Goal: Book appointment/travel/reservation

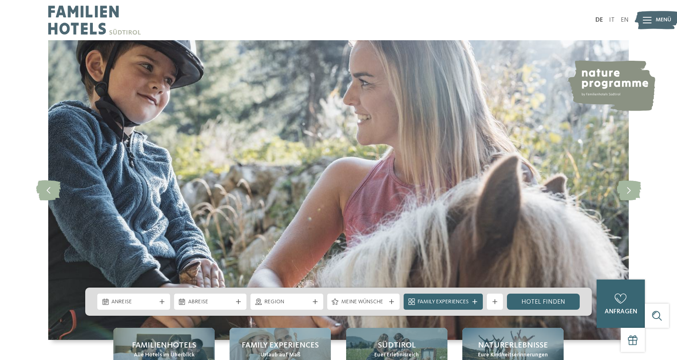
click at [661, 20] on span "Menü" at bounding box center [664, 20] width 16 height 8
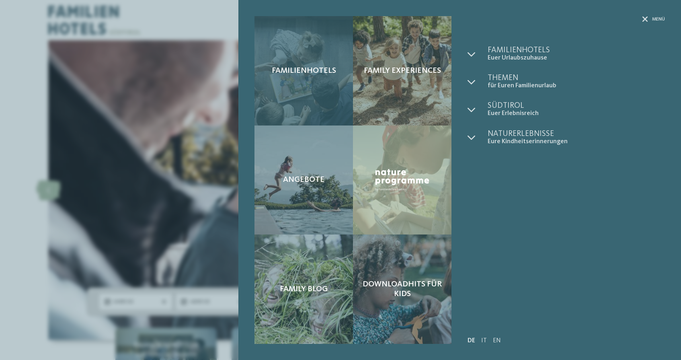
click at [315, 84] on div "Familienhotels" at bounding box center [304, 70] width 99 height 109
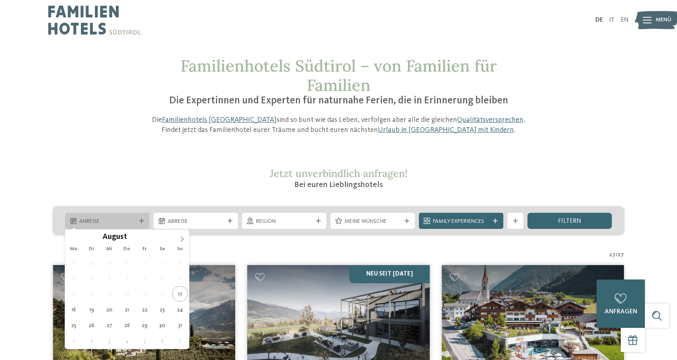
click at [138, 220] on div at bounding box center [142, 220] width 8 height 5
type div "22.08.2025"
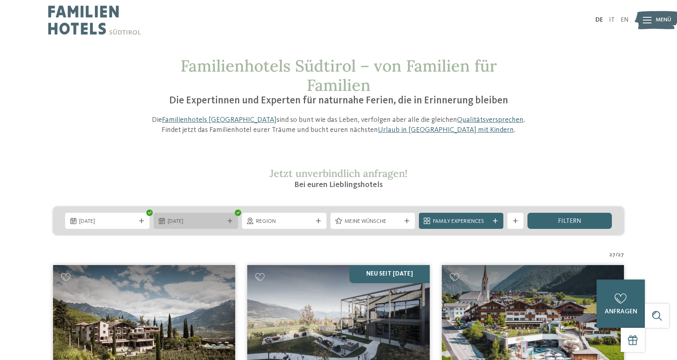
click at [205, 218] on span "22.08.2025" at bounding box center [196, 222] width 56 height 8
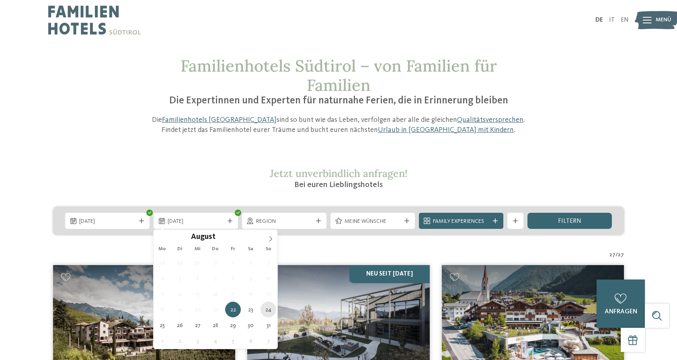
type div "24.08.2025"
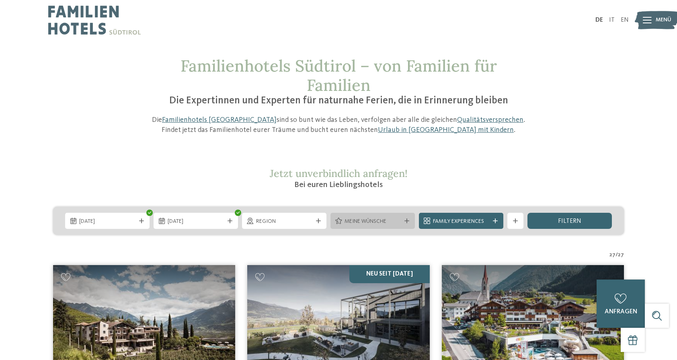
click at [408, 218] on div "Meine Wünsche" at bounding box center [373, 221] width 84 height 16
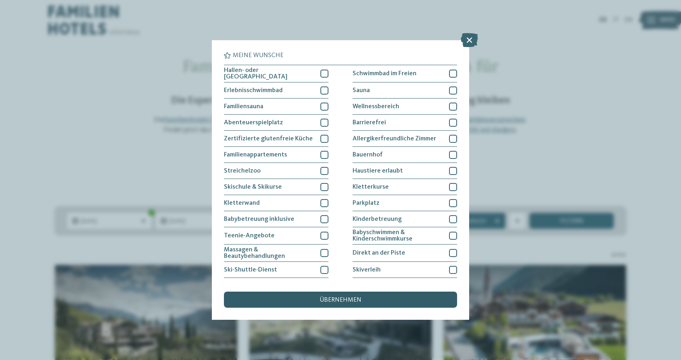
click at [360, 297] on span "übernehmen" at bounding box center [341, 300] width 42 height 6
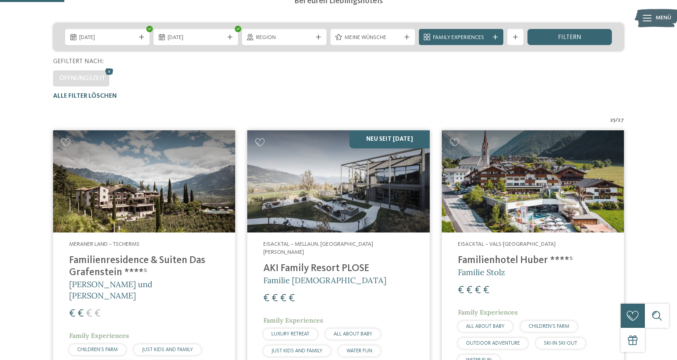
scroll to position [135, 0]
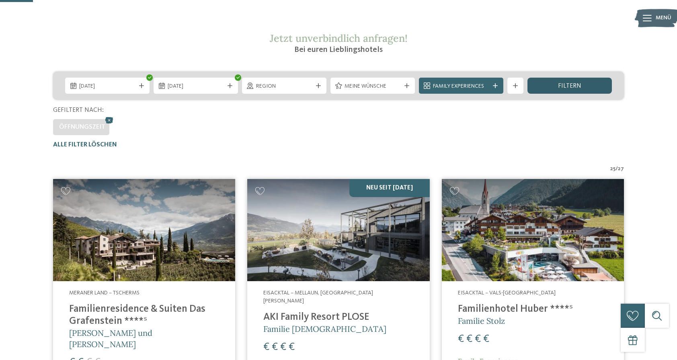
click at [576, 86] on span "filtern" at bounding box center [569, 86] width 23 height 6
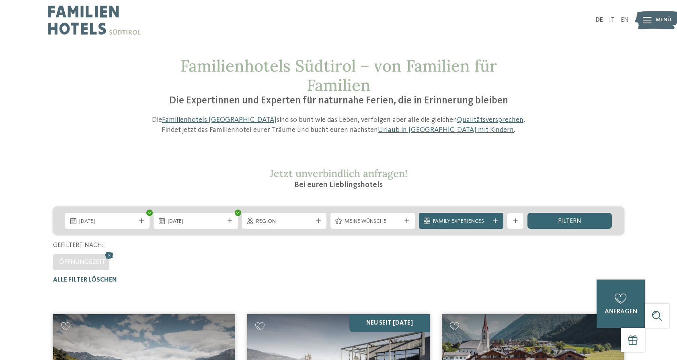
scroll to position [0, 0]
click at [515, 221] on icon at bounding box center [515, 220] width 5 height 5
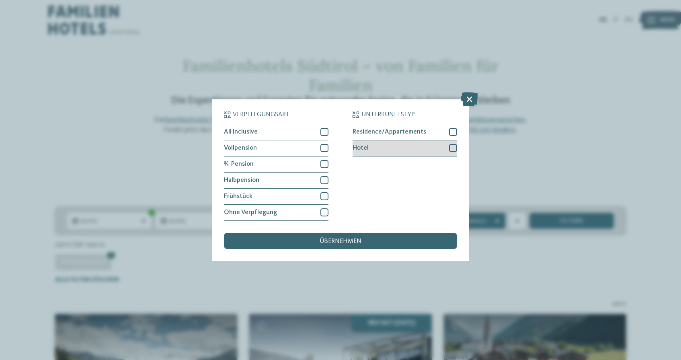
click at [450, 144] on div at bounding box center [453, 148] width 8 height 8
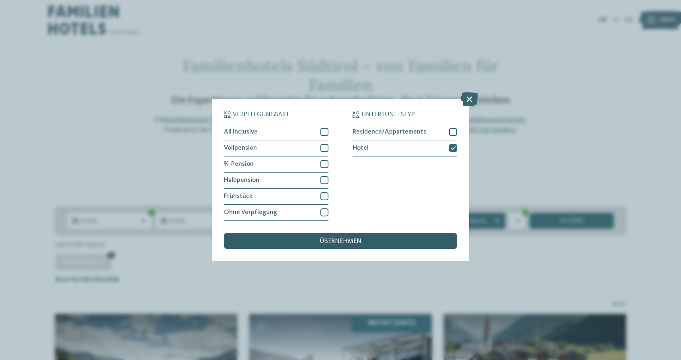
click at [368, 233] on div "übernehmen" at bounding box center [340, 241] width 233 height 16
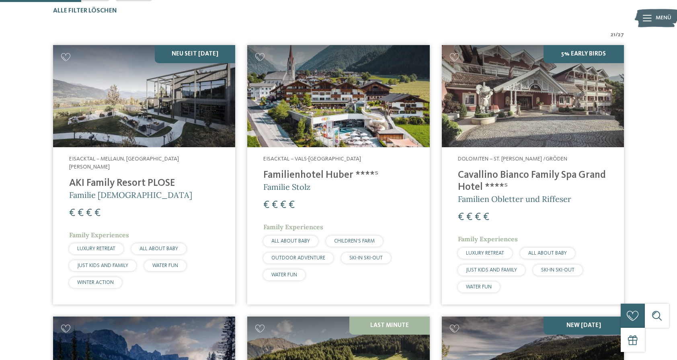
scroll to position [271, 0]
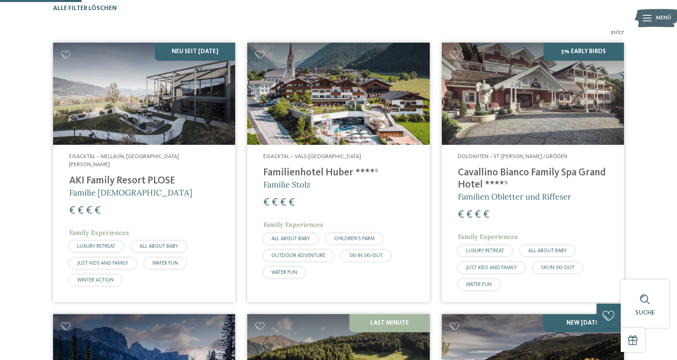
click at [150, 175] on h4 "AKI Family Resort PLOSE" at bounding box center [144, 181] width 150 height 12
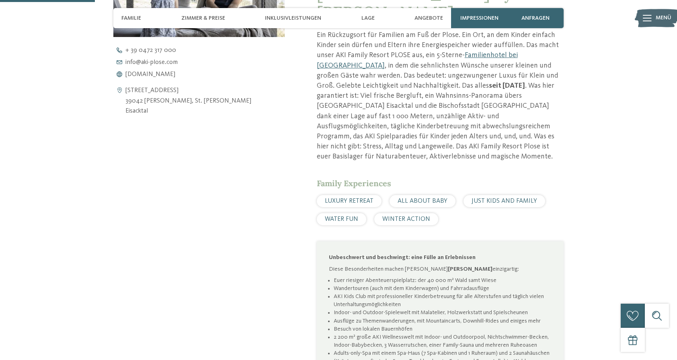
scroll to position [389, 0]
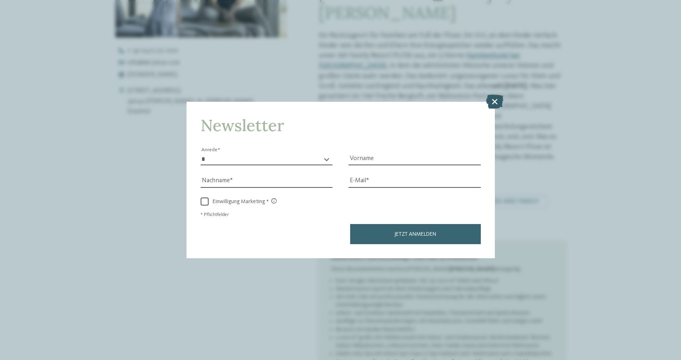
click at [496, 94] on icon at bounding box center [494, 101] width 17 height 14
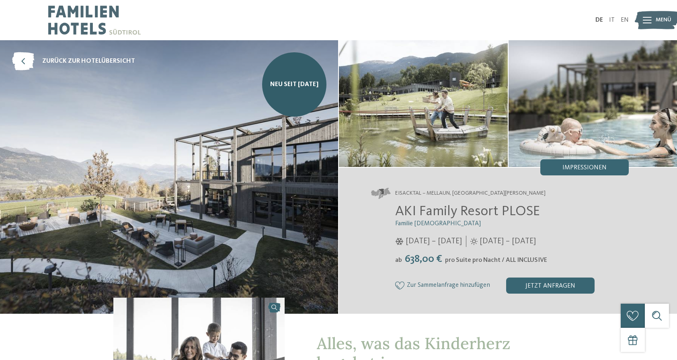
scroll to position [0, 0]
click at [400, 283] on icon at bounding box center [400, 285] width 10 height 8
click at [25, 55] on icon at bounding box center [23, 61] width 22 height 18
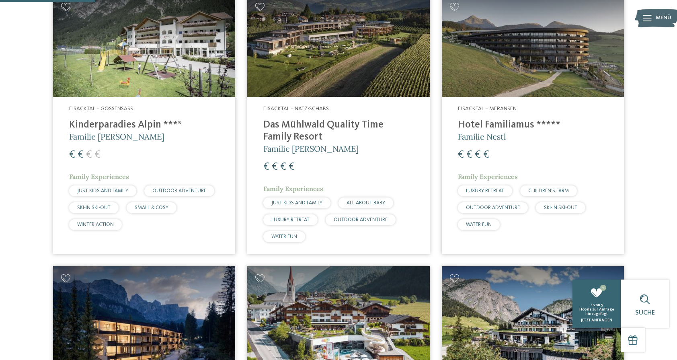
scroll to position [320, 0]
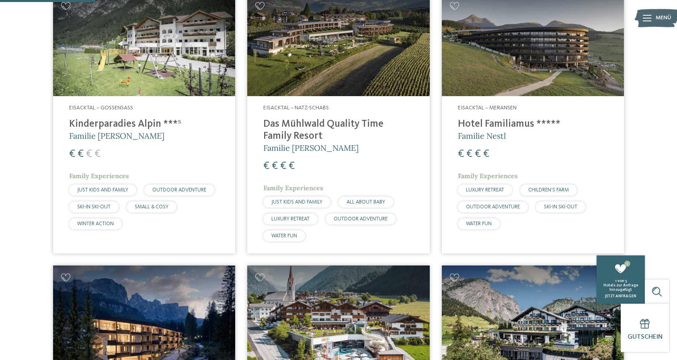
click at [511, 127] on h4 "Hotel Familiamus *****" at bounding box center [533, 124] width 150 height 12
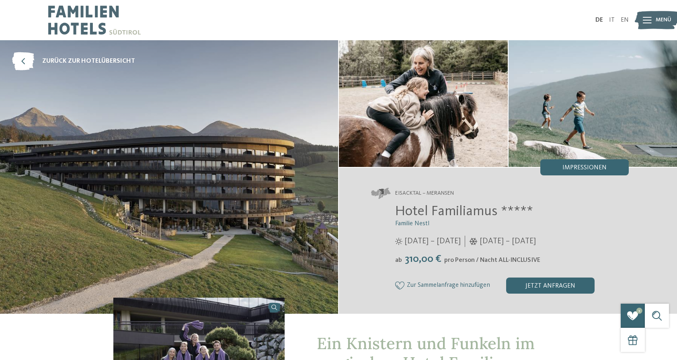
click at [404, 279] on div "Zur Sammelanfrage hinzufügen Von der Sammelanfrage entfernen jetzt anfragen" at bounding box center [512, 285] width 234 height 16
click at [399, 285] on icon at bounding box center [400, 285] width 10 height 8
click at [23, 60] on icon at bounding box center [23, 61] width 22 height 18
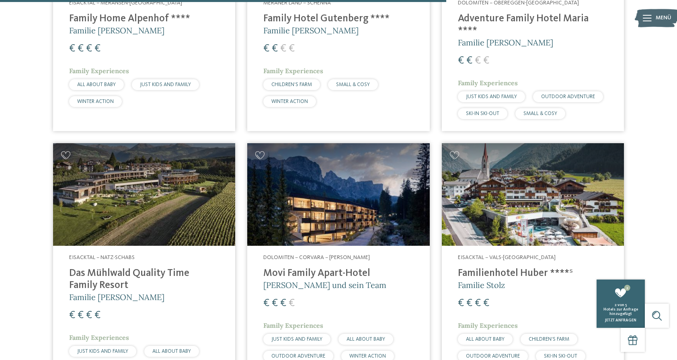
scroll to position [1495, 0]
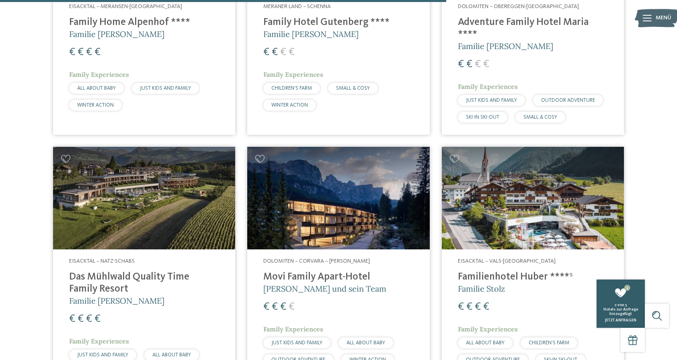
click at [618, 316] on div "2 von 5 Hotels zur Anfrage hinzugefügt jetzt anfragen" at bounding box center [621, 313] width 48 height 20
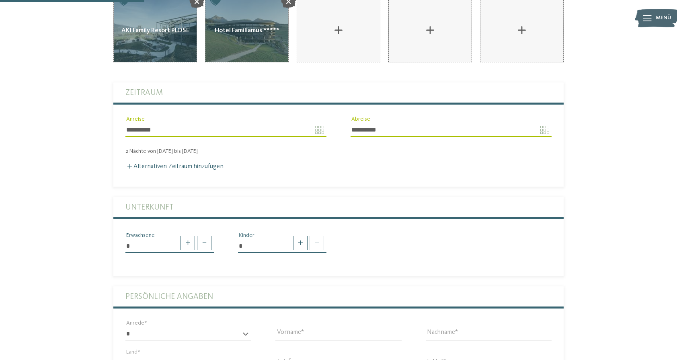
scroll to position [178, 0]
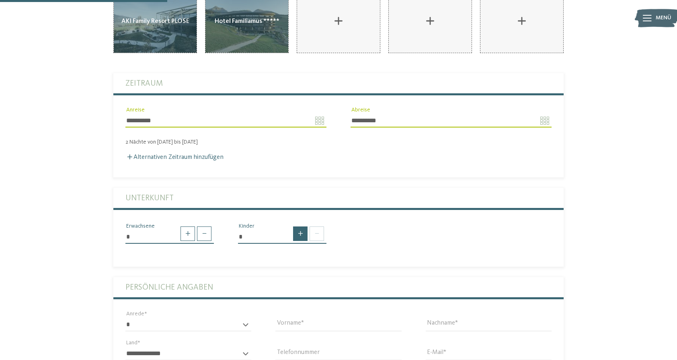
click at [296, 226] on span at bounding box center [300, 233] width 14 height 14
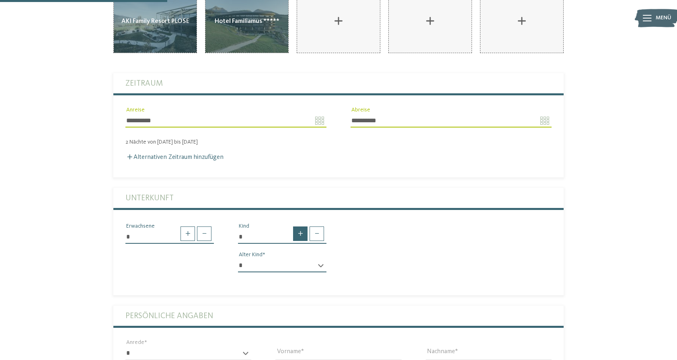
click at [296, 226] on span at bounding box center [300, 233] width 14 height 14
type input "*"
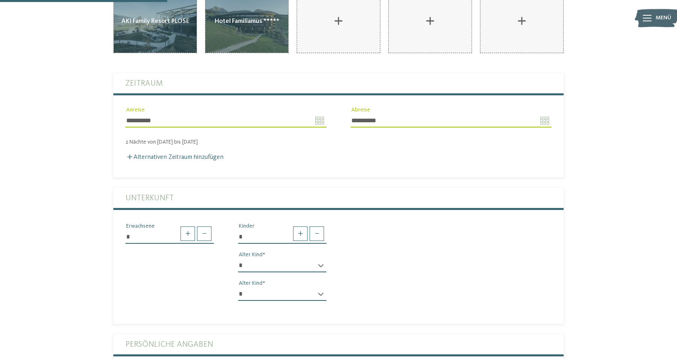
click at [320, 259] on div "* * * * * * * * * * * ** ** ** ** ** ** ** ** Alter Kind" at bounding box center [282, 269] width 88 height 21
select select "*"
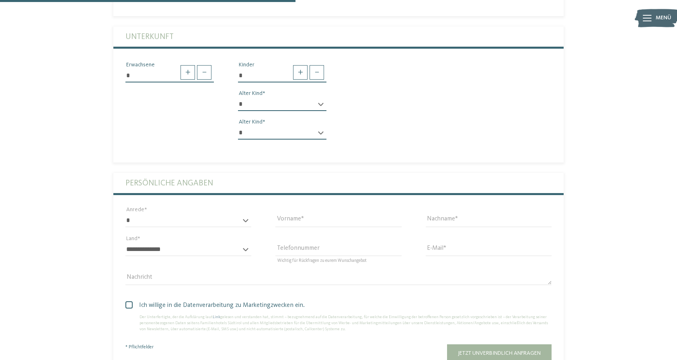
scroll to position [340, 0]
click at [246, 213] on div "* **** **** ******* ****** Anrede" at bounding box center [188, 223] width 126 height 21
select select "*"
select select "**"
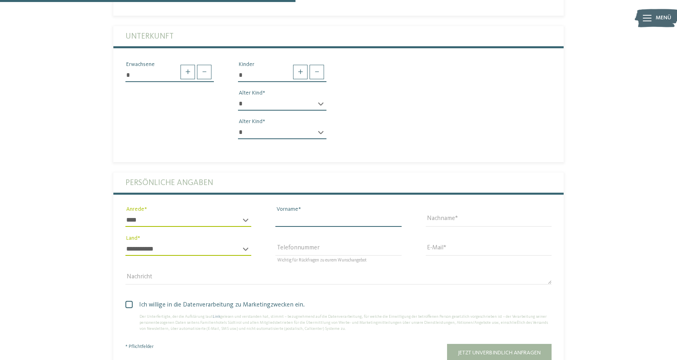
click at [397, 213] on input "Vorname" at bounding box center [338, 220] width 126 height 14
type input "****"
type input "**********"
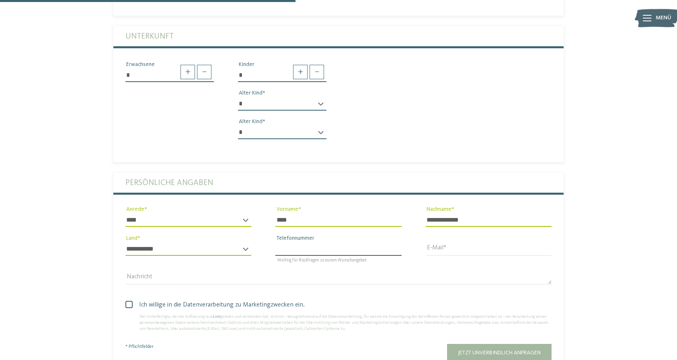
type input "**********"
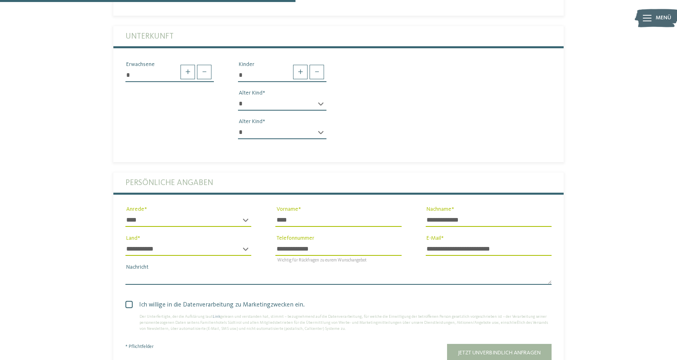
click at [222, 271] on textarea "Nachricht" at bounding box center [338, 278] width 426 height 14
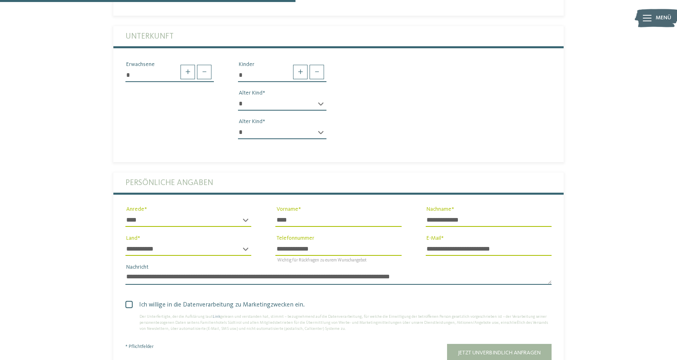
type textarea "**********"
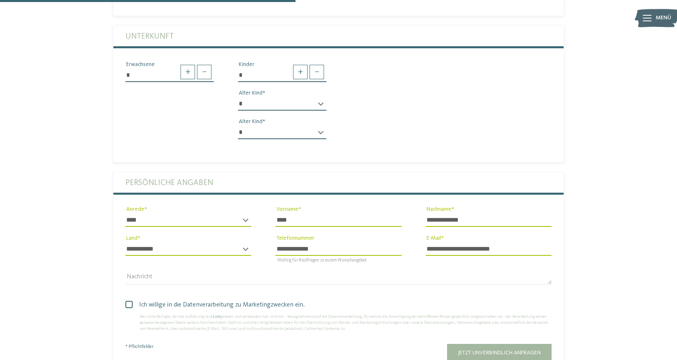
click at [128, 301] on span at bounding box center [128, 304] width 7 height 7
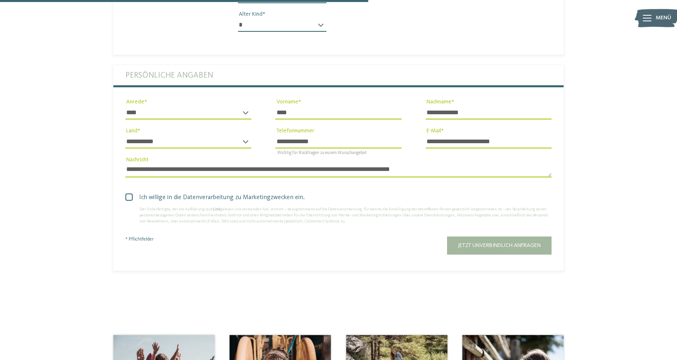
scroll to position [459, 0]
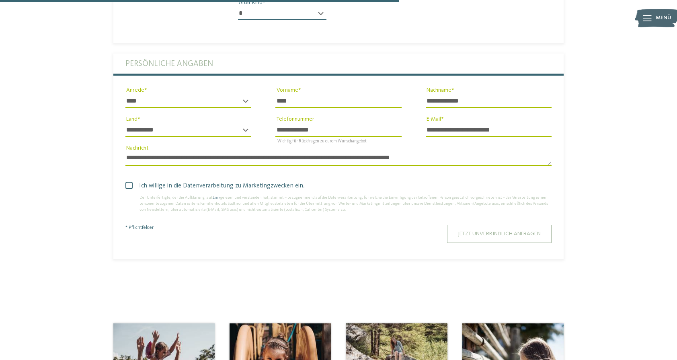
click at [483, 231] on span "Jetzt unverbindlich anfragen" at bounding box center [499, 234] width 83 height 6
